Goal: Task Accomplishment & Management: Manage account settings

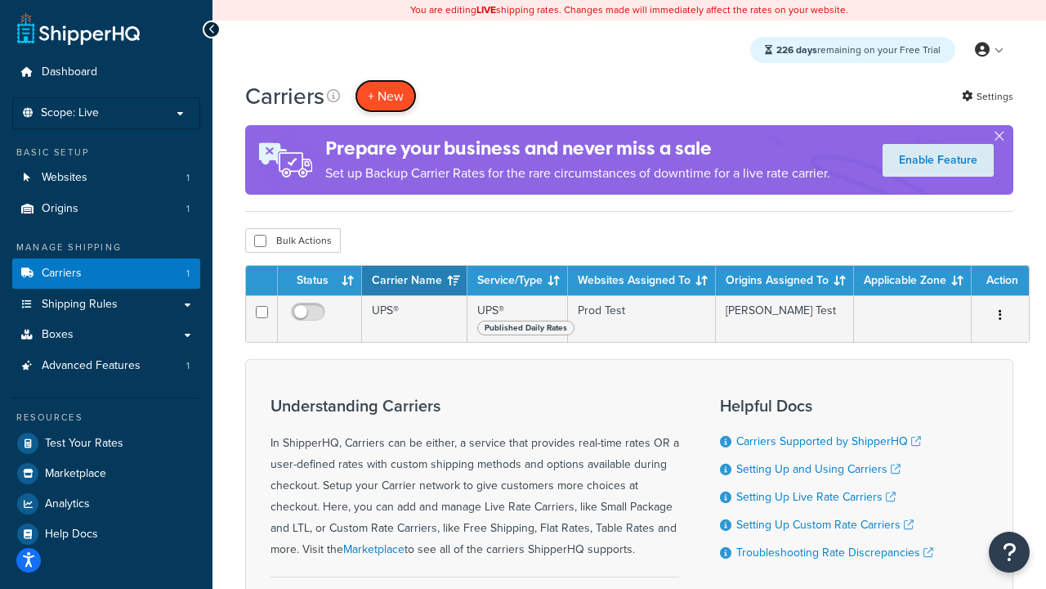
click at [386, 96] on button "+ New" at bounding box center [386, 96] width 62 height 34
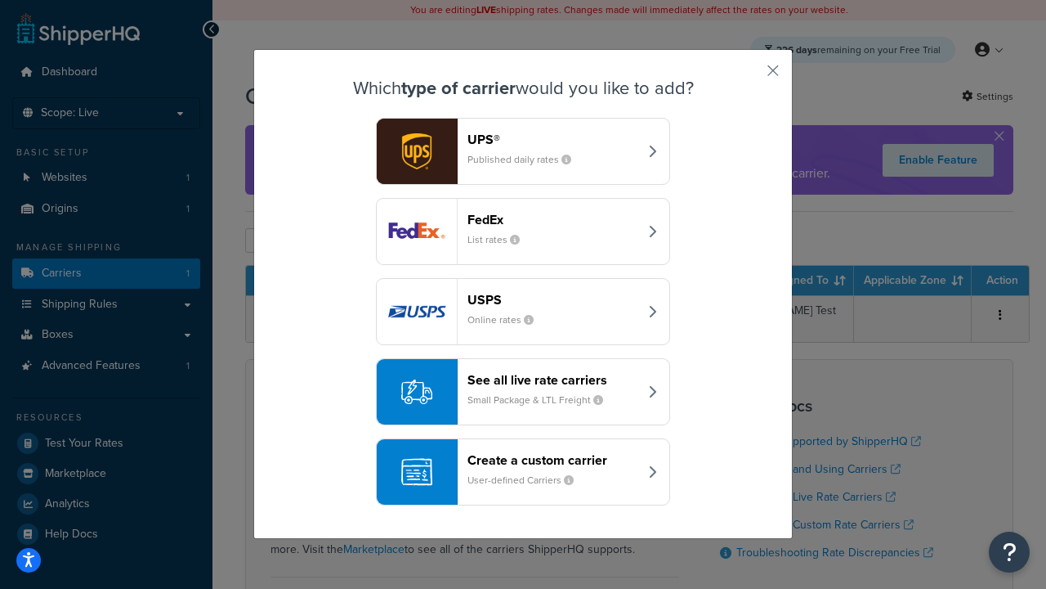
click at [553, 220] on header "FedEx" at bounding box center [553, 220] width 171 height 16
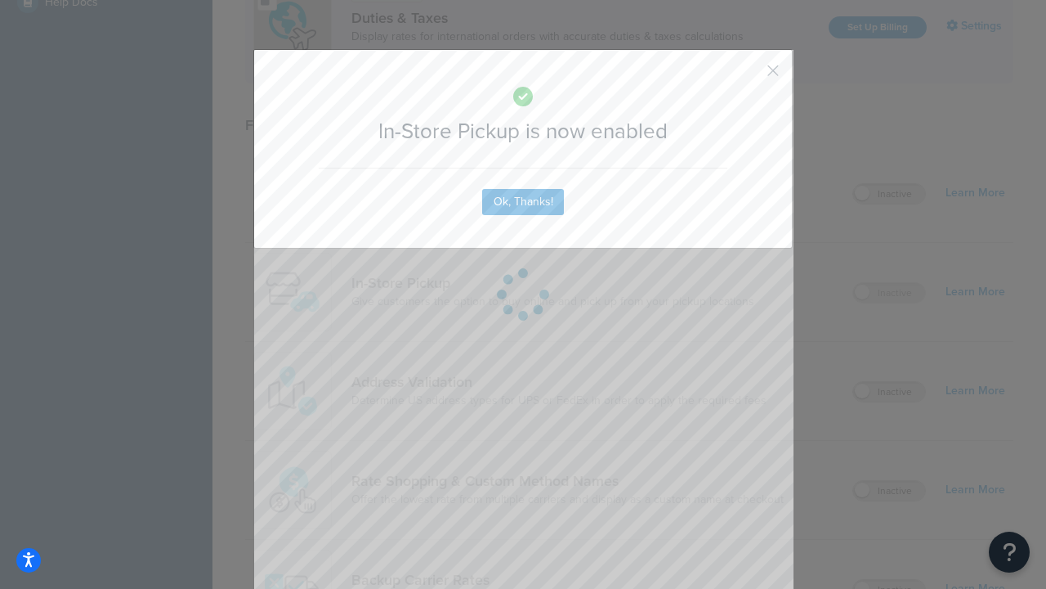
scroll to position [562, 0]
click at [749, 76] on button "button" at bounding box center [749, 76] width 4 height 4
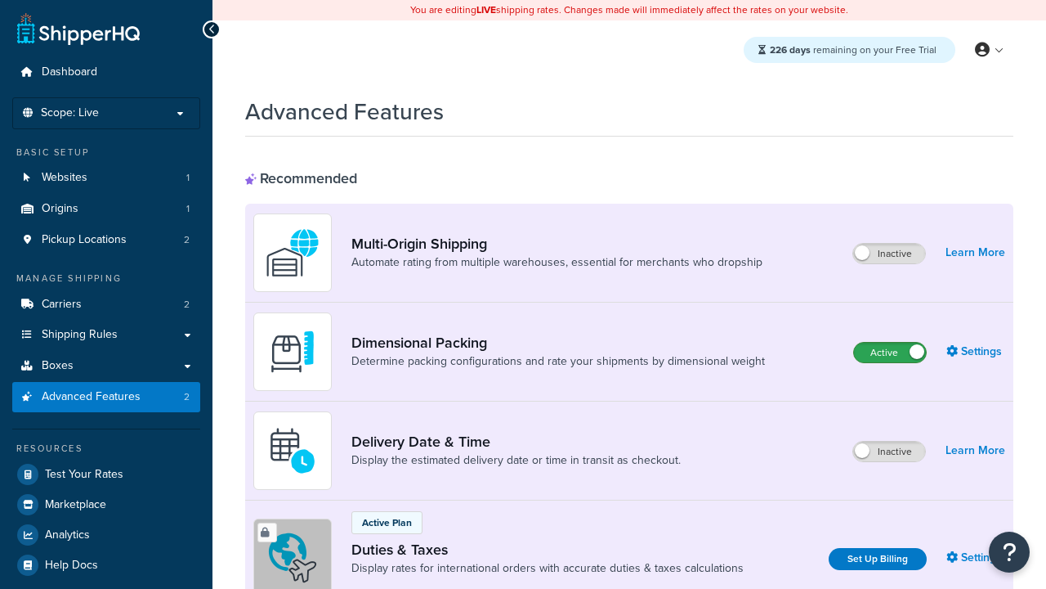
click at [890, 353] on label "Active" at bounding box center [890, 353] width 72 height 20
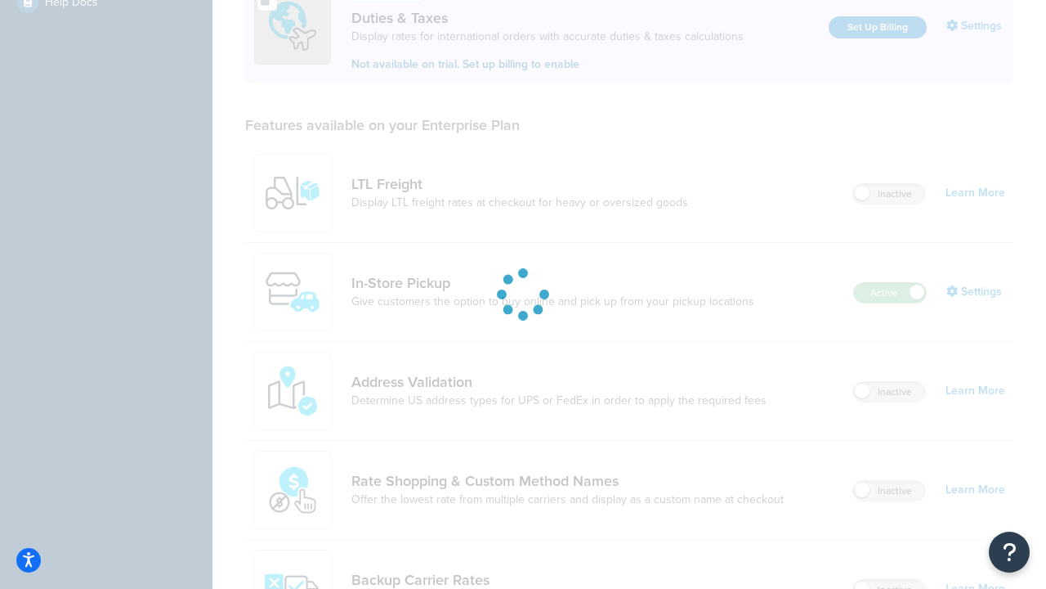
scroll to position [500, 0]
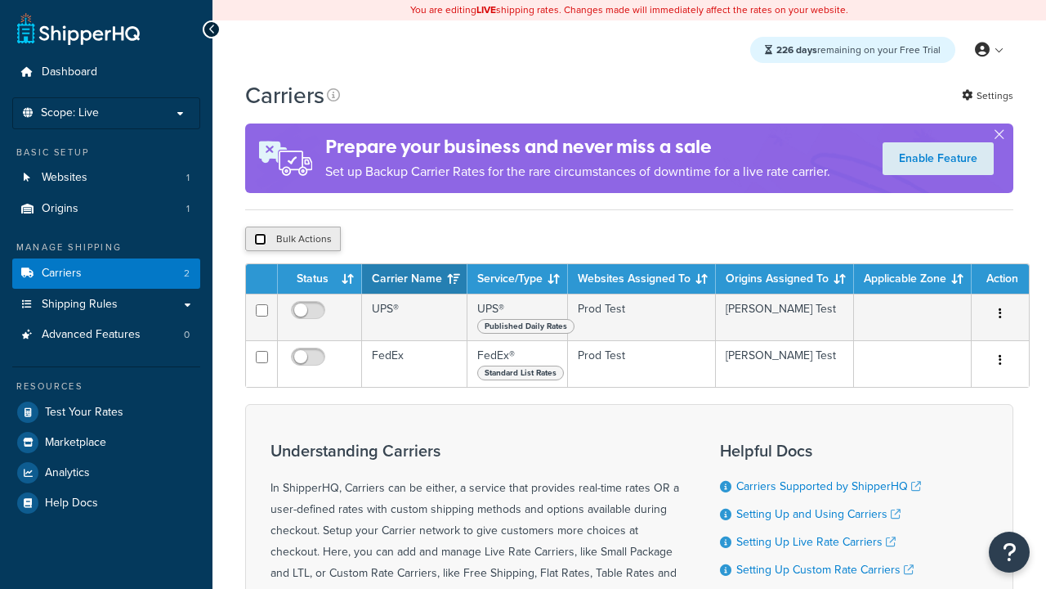
click at [260, 240] on input "checkbox" at bounding box center [260, 239] width 12 height 12
checkbox input "true"
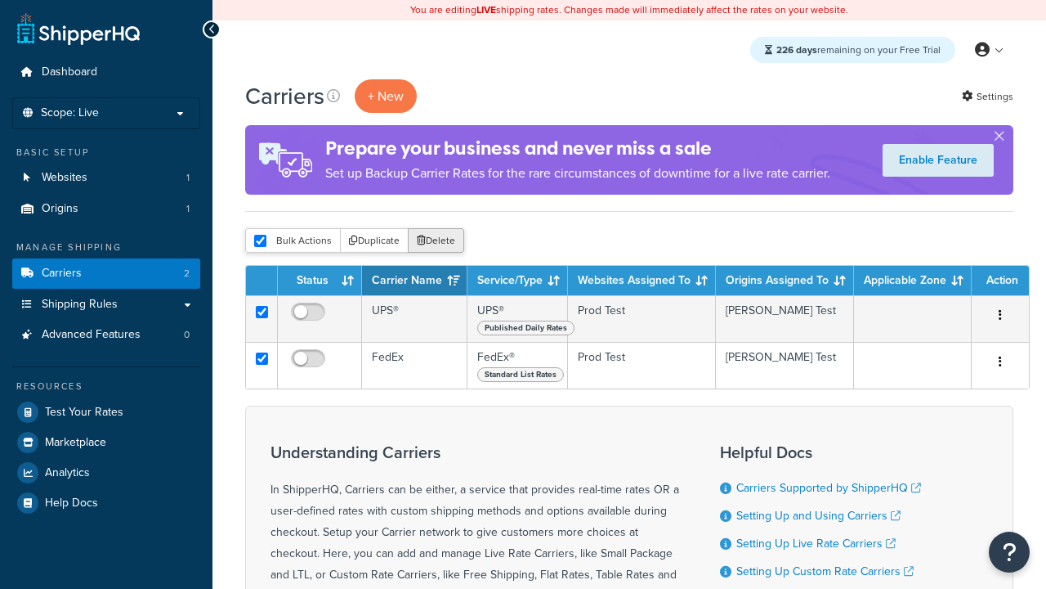
click at [435, 242] on button "Delete" at bounding box center [436, 240] width 56 height 25
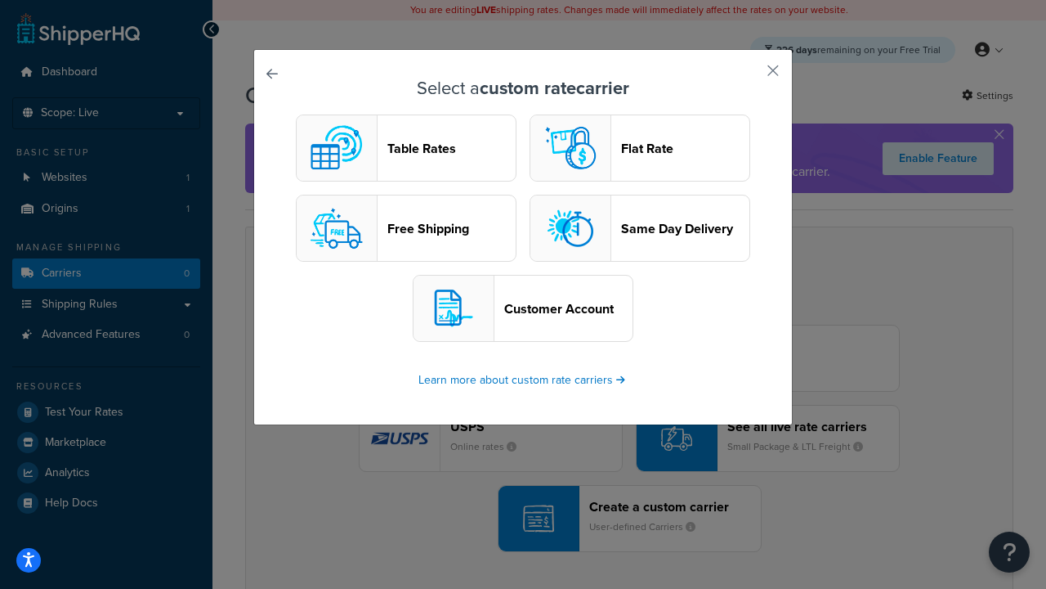
click at [406, 149] on header "Table Rates" at bounding box center [451, 149] width 128 height 16
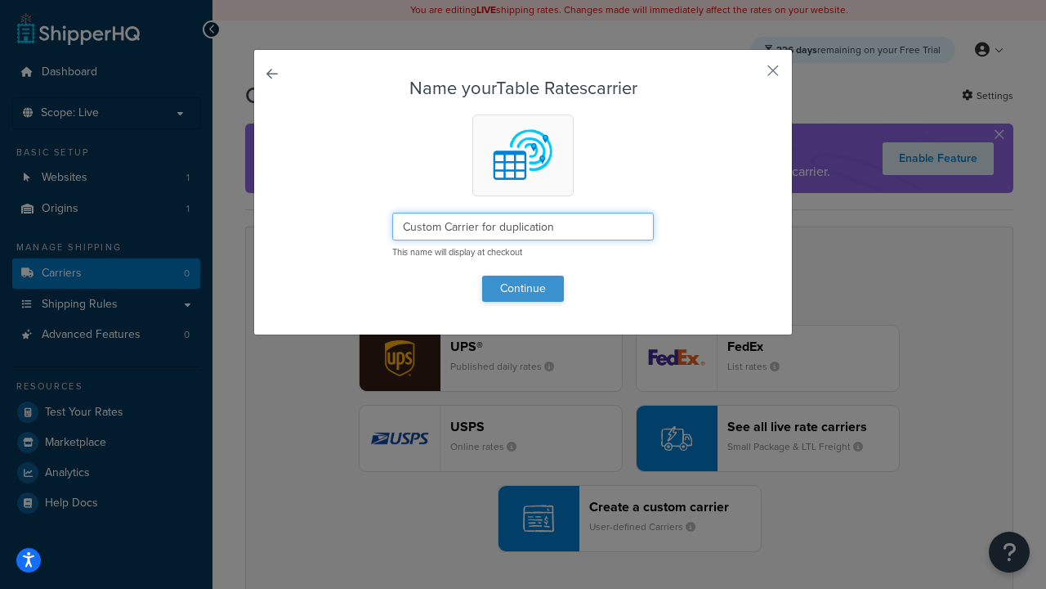
type input "Custom Carrier for duplication"
click at [523, 288] on button "Continue" at bounding box center [523, 288] width 82 height 26
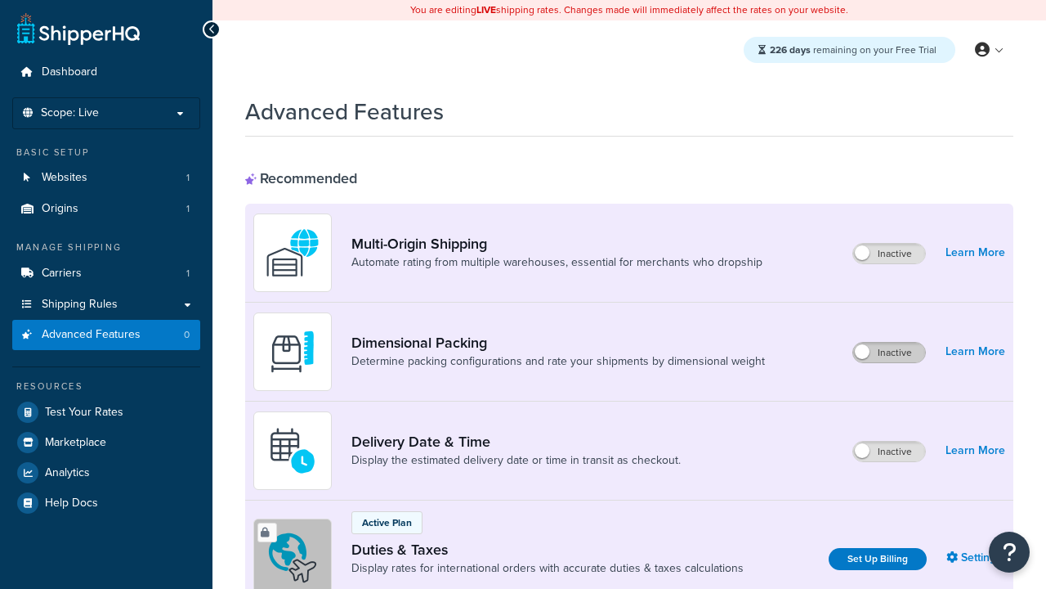
click at [890, 353] on label "Inactive" at bounding box center [889, 353] width 72 height 20
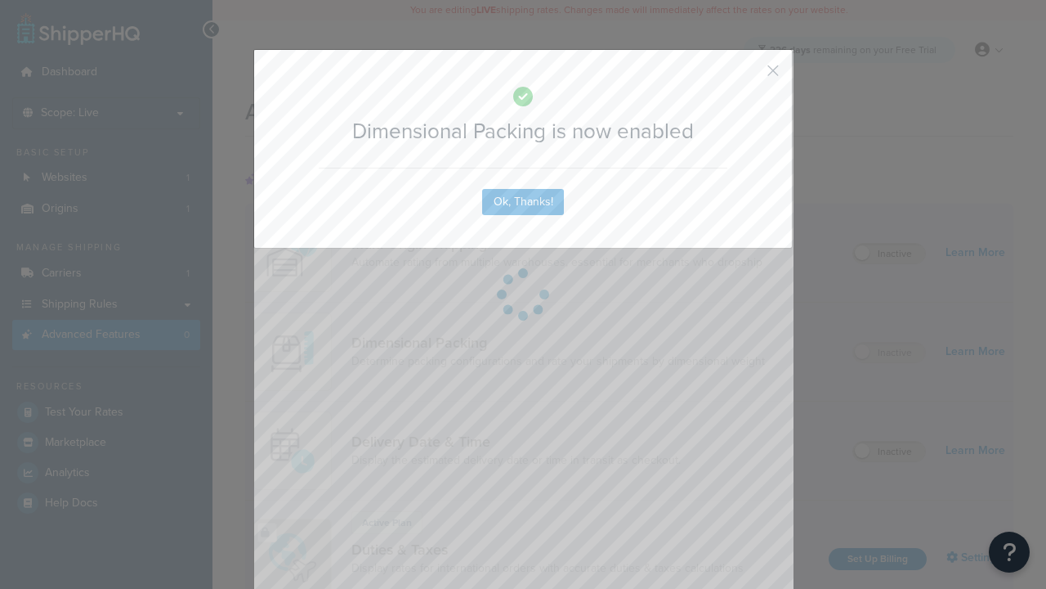
click at [749, 76] on button "button" at bounding box center [749, 76] width 4 height 4
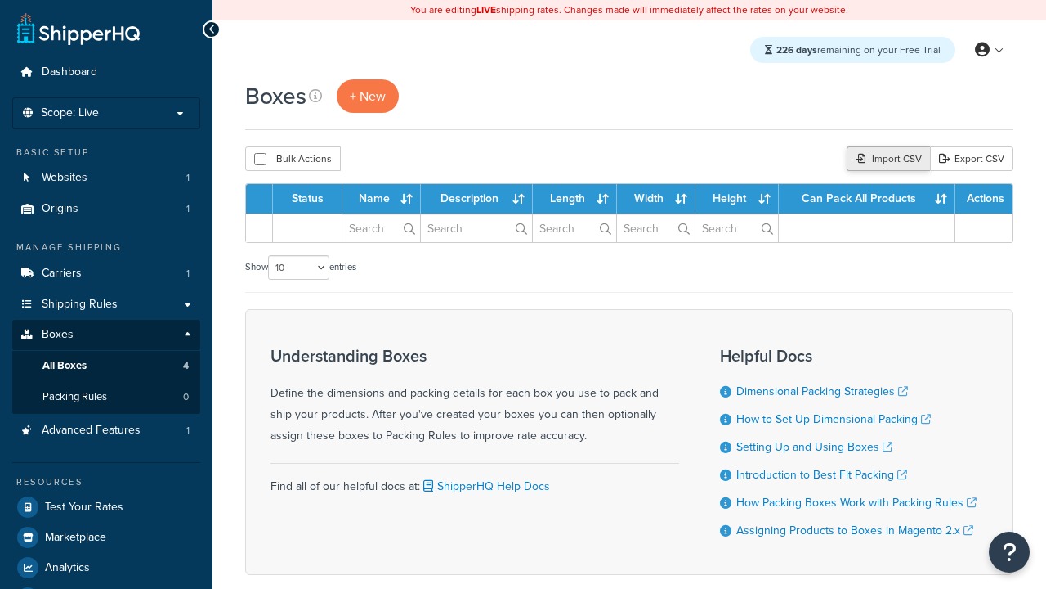
click at [887, 160] on div "Import CSV" at bounding box center [888, 158] width 83 height 25
